Goal: Navigation & Orientation: Find specific page/section

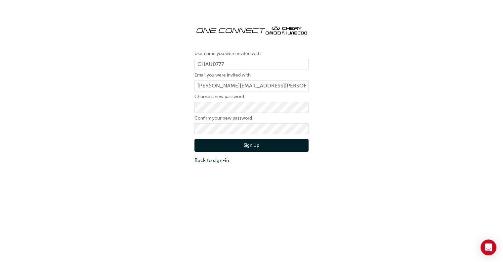
click at [210, 143] on button "Sign Up" at bounding box center [252, 145] width 114 height 13
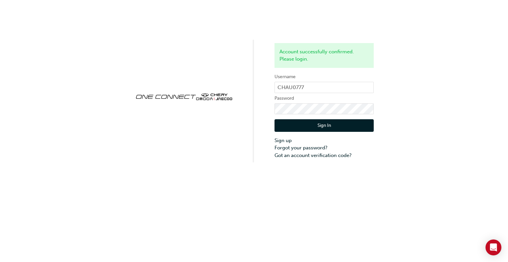
click at [328, 128] on button "Sign In" at bounding box center [324, 125] width 99 height 13
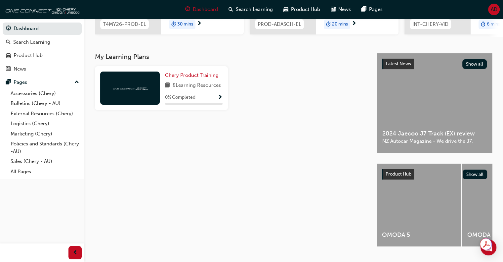
scroll to position [133, 0]
